Goal: Communication & Community: Answer question/provide support

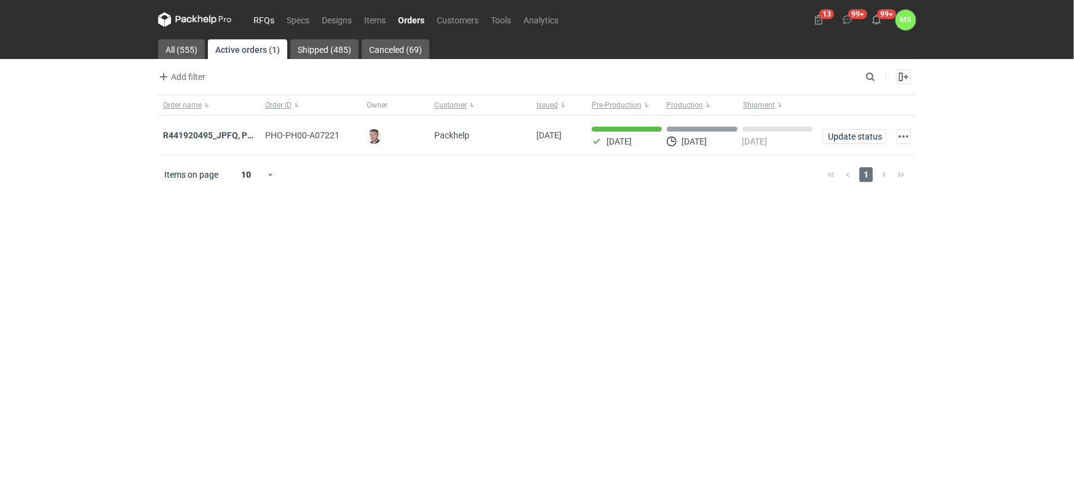
click at [258, 22] on link "RFQs" at bounding box center [263, 19] width 33 height 15
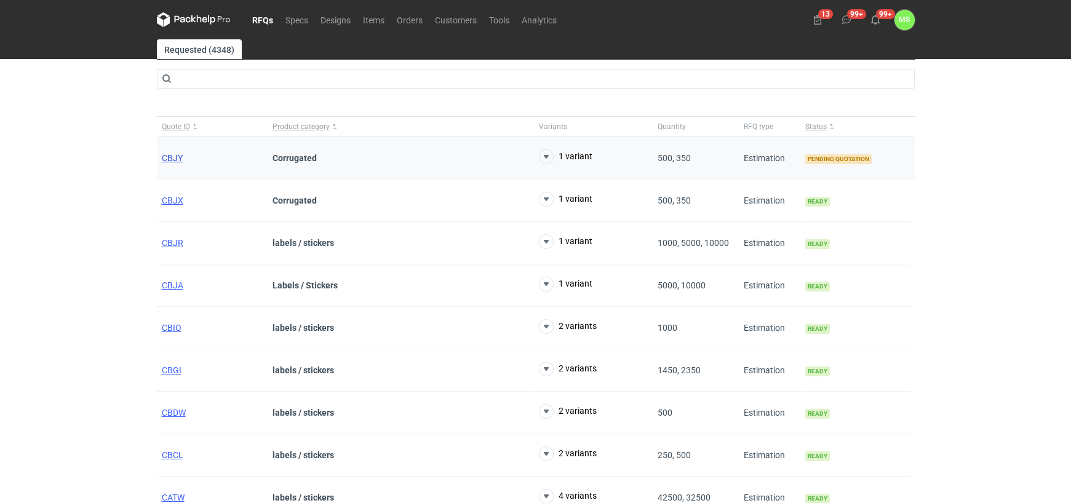
click at [174, 159] on span "CBJY" at bounding box center [172, 158] width 21 height 10
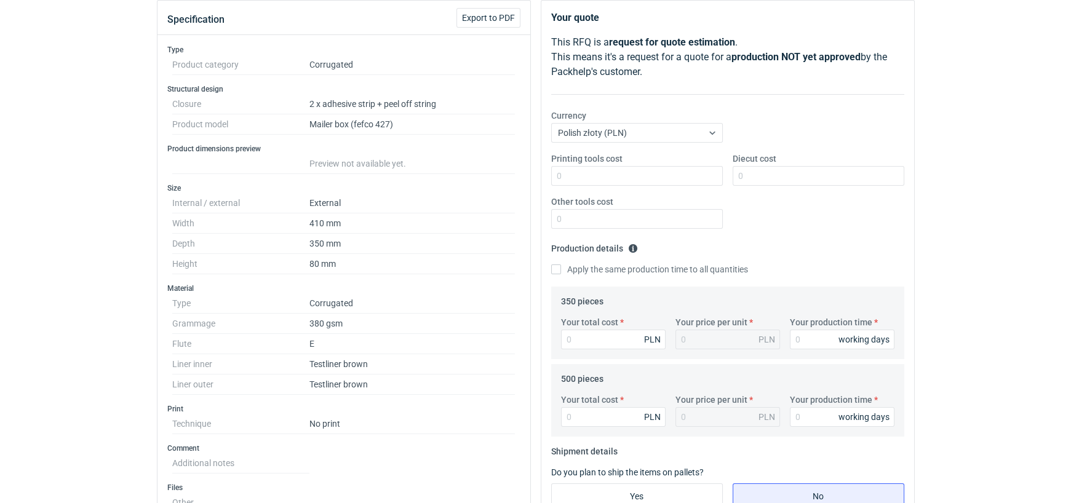
scroll to position [123, 0]
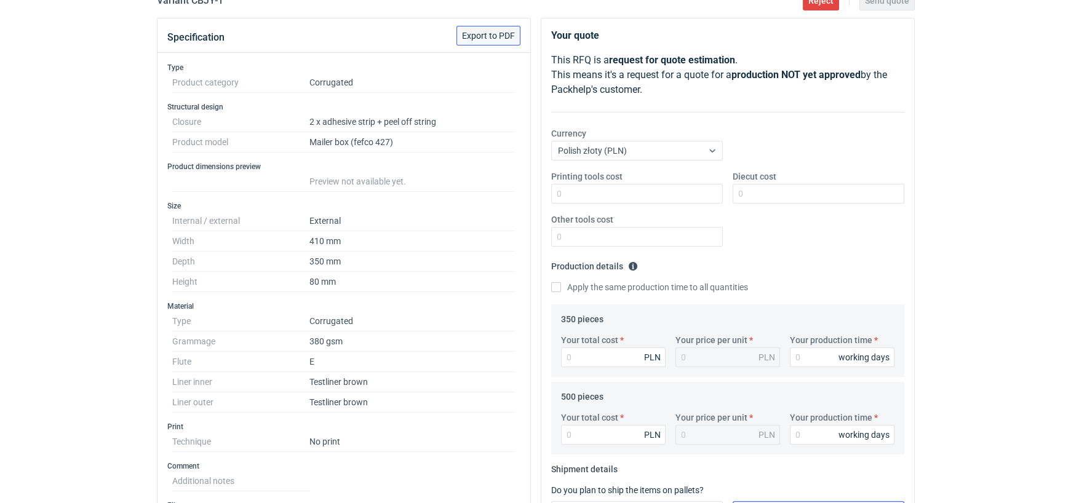
click at [480, 31] on span "Export to PDF" at bounding box center [488, 35] width 53 height 9
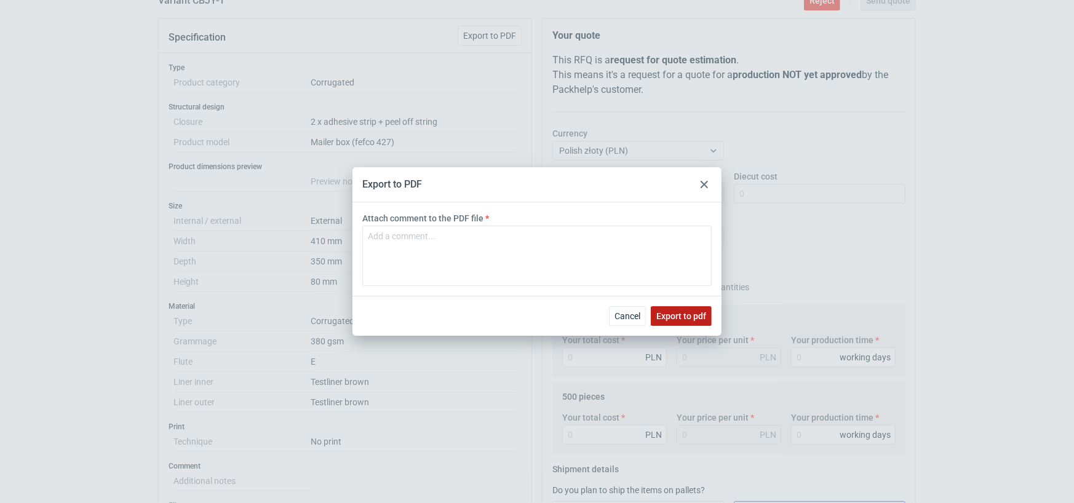
click at [685, 319] on span "Export to pdf" at bounding box center [681, 316] width 50 height 9
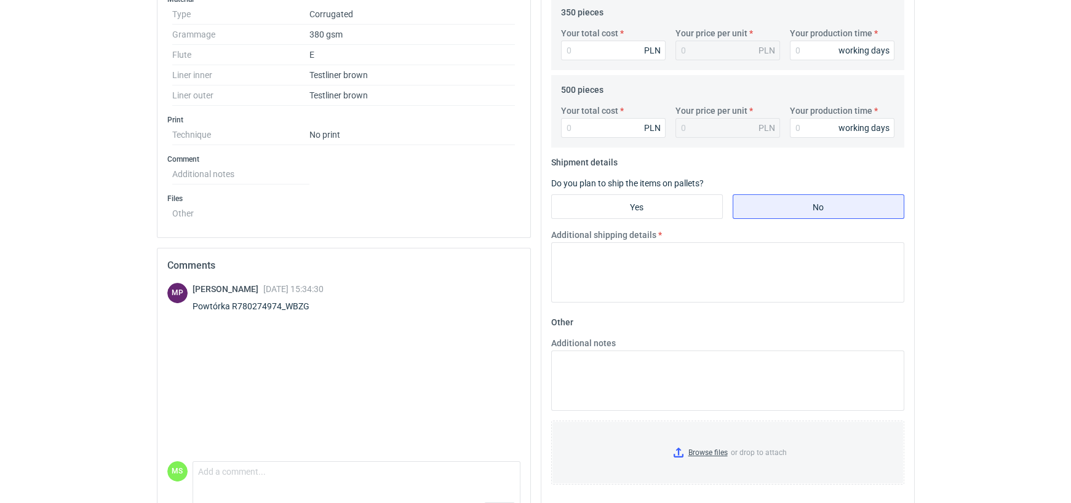
scroll to position [468, 0]
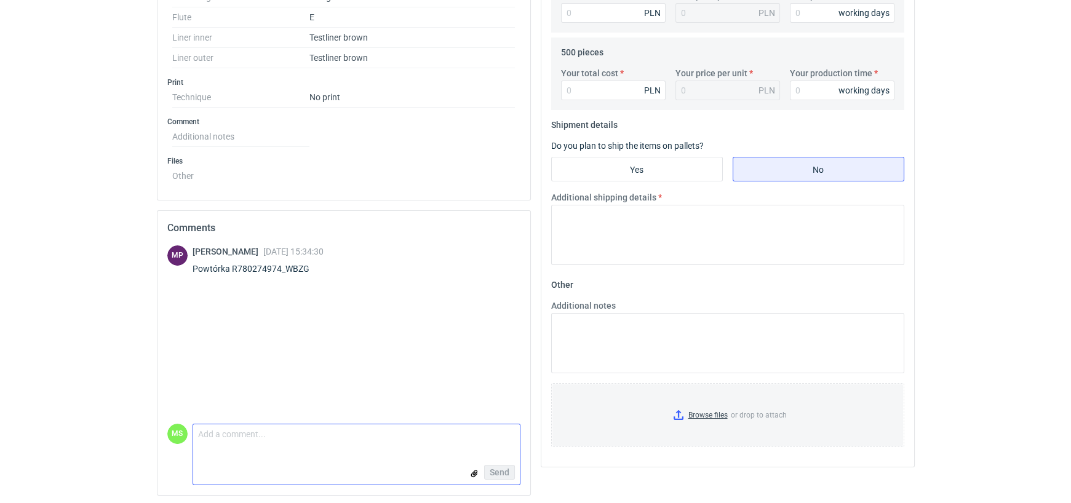
click at [221, 424] on textarea "Comment message" at bounding box center [356, 437] width 327 height 26
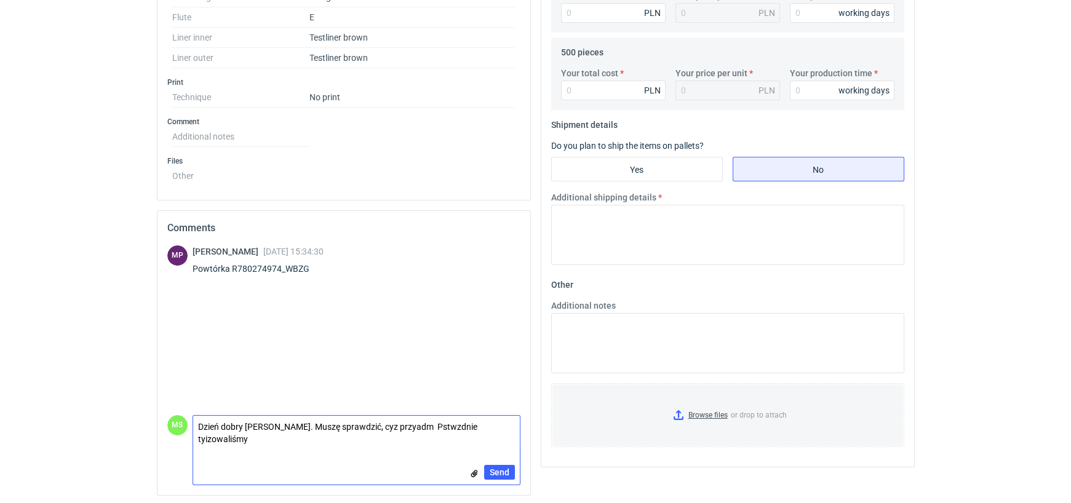
scroll to position [0, 0]
type textarea "Dzień dobry Panie Michale. Muszę sprawdzić, czy mamy jeszcze wykrojnik do tego …"
click at [498, 468] on span "Send" at bounding box center [500, 472] width 20 height 9
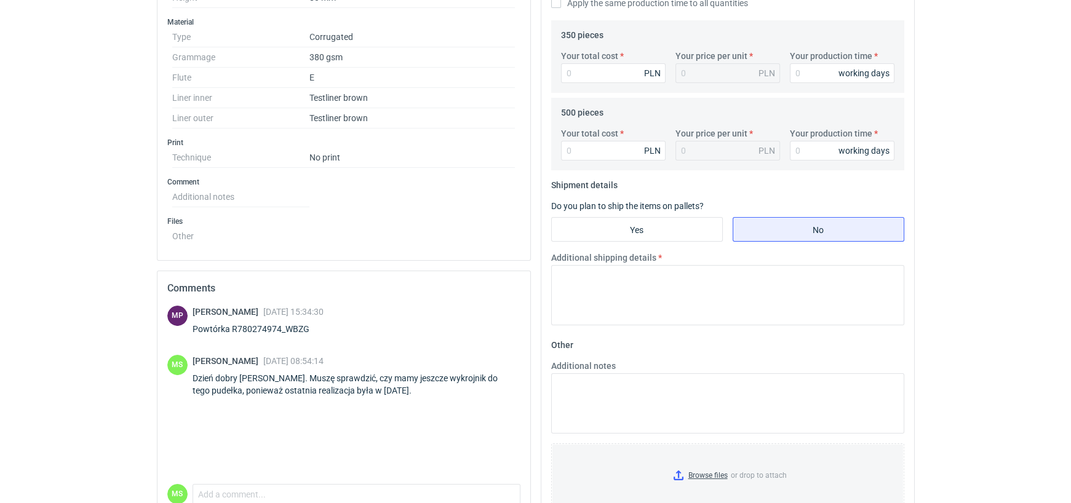
scroll to position [468, 0]
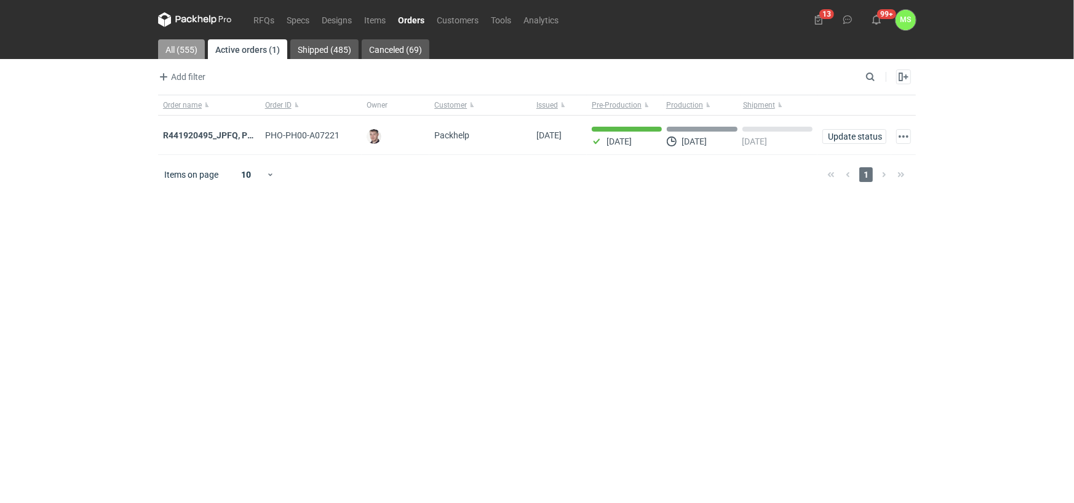
click at [180, 45] on link "All (555)" at bounding box center [181, 49] width 47 height 20
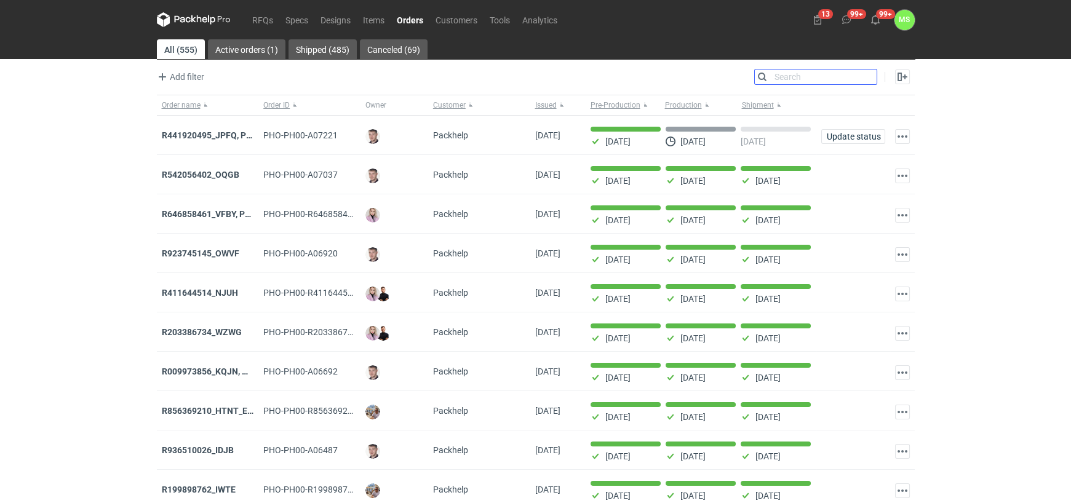
click at [869, 76] on input "Search" at bounding box center [816, 77] width 122 height 15
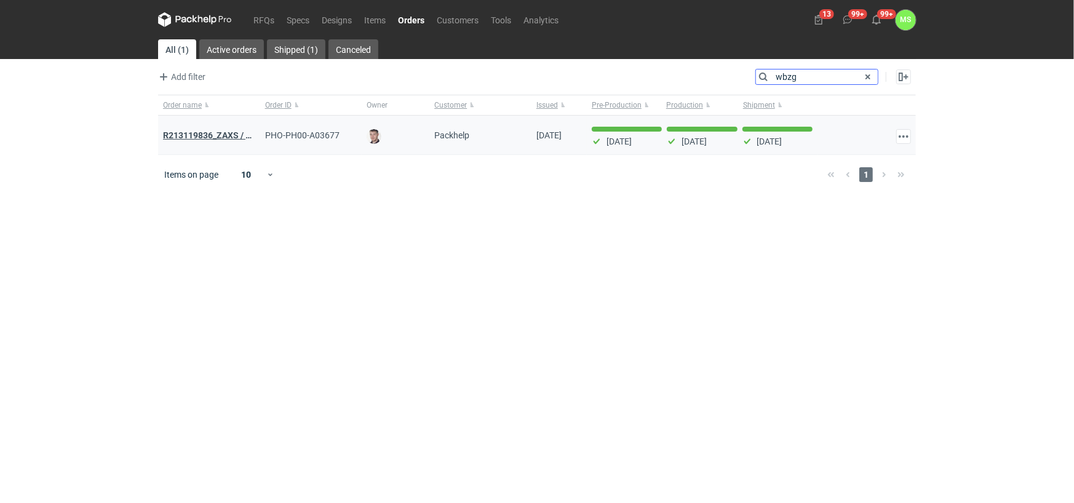
type input "wbzg"
click at [223, 138] on strong "R213119836_ZAXS / R780274974_ WBZG" at bounding box center [243, 136] width 161 height 14
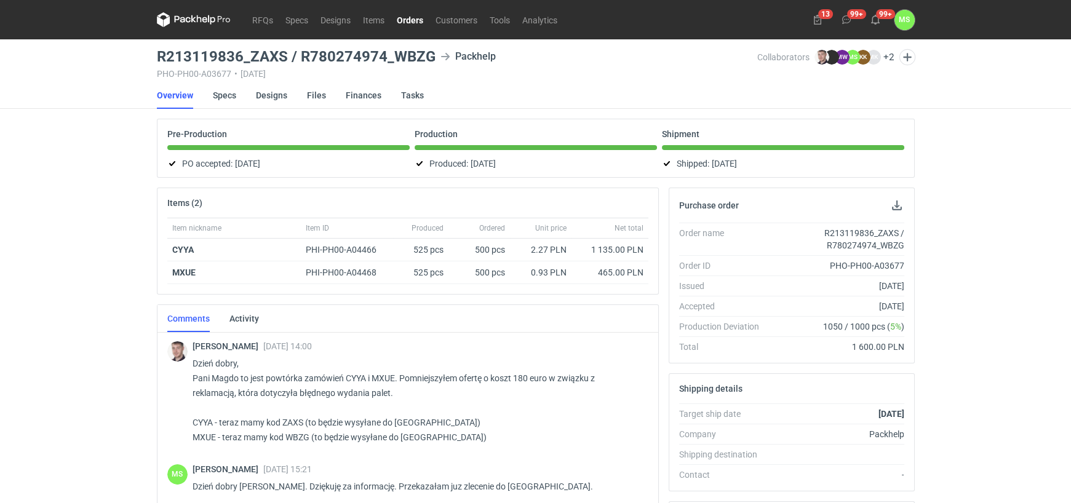
click at [997, 266] on div "RFQs Specs Designs Items Orders Customers Tools Analytics 13 99+ 99+ MS [PERSON…" at bounding box center [535, 251] width 1071 height 503
